Goal: Information Seeking & Learning: Find contact information

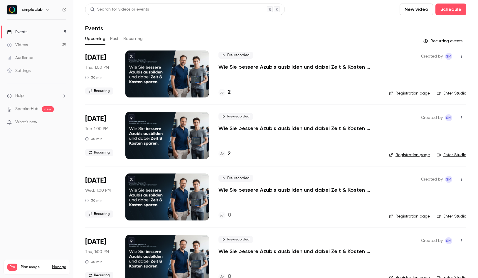
click at [116, 39] on button "Past" at bounding box center [114, 38] width 9 height 9
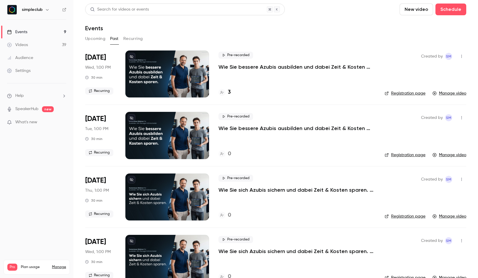
click at [247, 65] on p "Wie Sie bessere Azubis ausbilden und dabei Zeit & Kosten sparen. (Mittwoch, 11:…" at bounding box center [297, 66] width 157 height 7
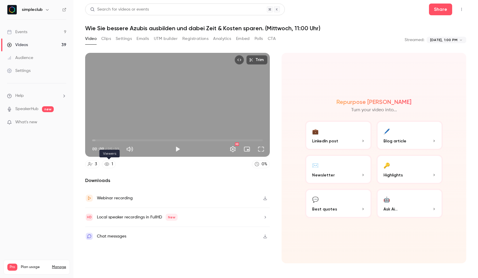
click at [112, 165] on div "1" at bounding box center [112, 164] width 1 height 6
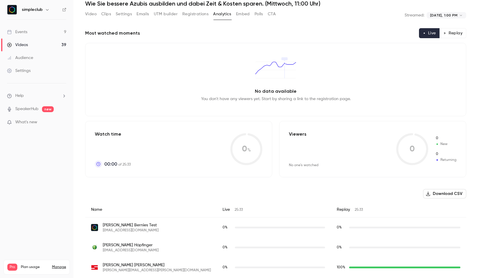
scroll to position [29, 0]
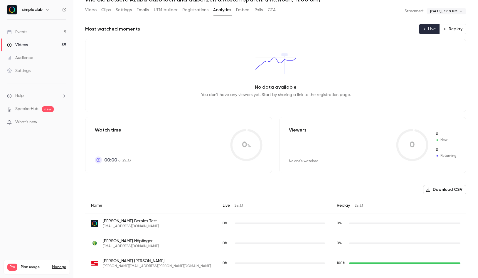
click at [114, 262] on span "[PERSON_NAME]" at bounding box center [157, 261] width 108 height 6
drag, startPoint x: 138, startPoint y: 261, endPoint x: 106, endPoint y: 257, distance: 32.0
click at [105, 257] on div "[PERSON_NAME] [PERSON_NAME][EMAIL_ADDRESS][PERSON_NAME][DOMAIN_NAME]" at bounding box center [151, 264] width 132 height 20
copy span "[PERSON_NAME]"
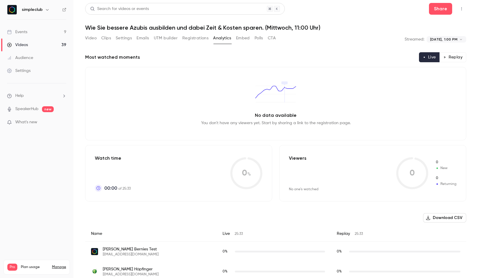
scroll to position [0, 0]
click at [88, 40] on button "Video" at bounding box center [90, 38] width 11 height 9
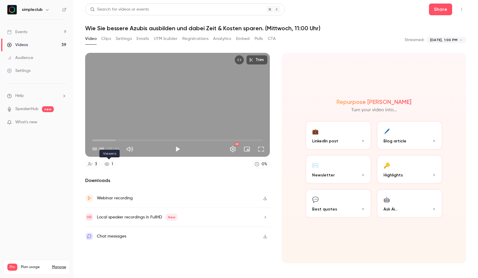
click at [107, 165] on icon at bounding box center [107, 164] width 5 height 5
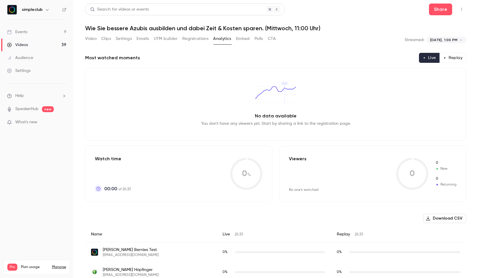
scroll to position [29, 0]
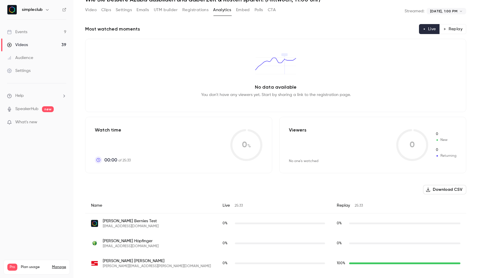
click at [116, 262] on span "[PERSON_NAME]" at bounding box center [157, 261] width 108 height 6
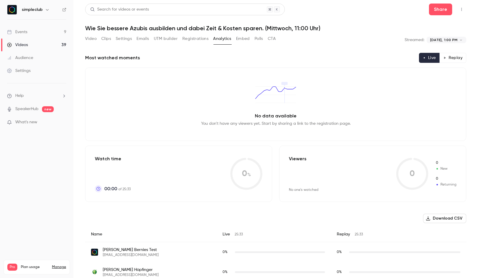
click at [192, 38] on button "Registrations" at bounding box center [195, 38] width 26 height 9
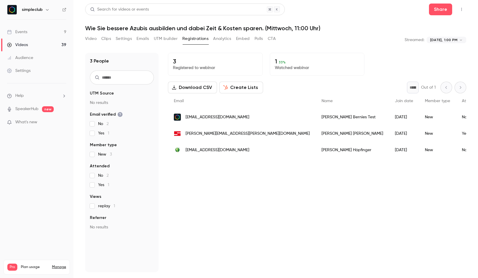
click at [215, 135] on span "[PERSON_NAME][EMAIL_ADDRESS][PERSON_NAME][DOMAIN_NAME]" at bounding box center [248, 134] width 124 height 6
